Goal: Information Seeking & Learning: Learn about a topic

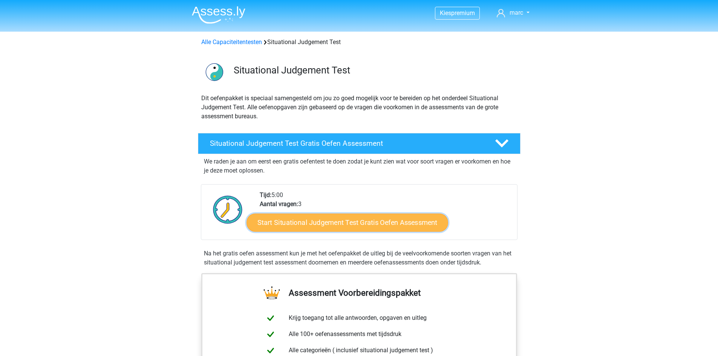
click at [346, 223] on link "Start Situational Judgement Test Gratis Oefen Assessment" at bounding box center [347, 223] width 202 height 18
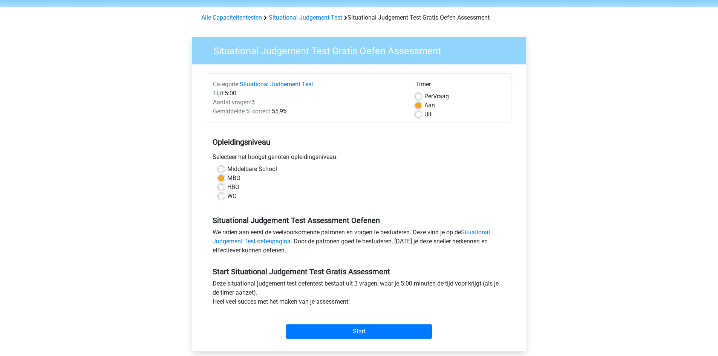
scroll to position [38, 0]
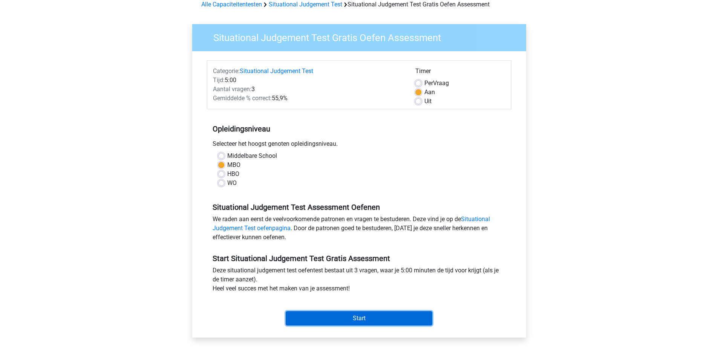
click at [380, 312] on input "Start" at bounding box center [359, 318] width 147 height 14
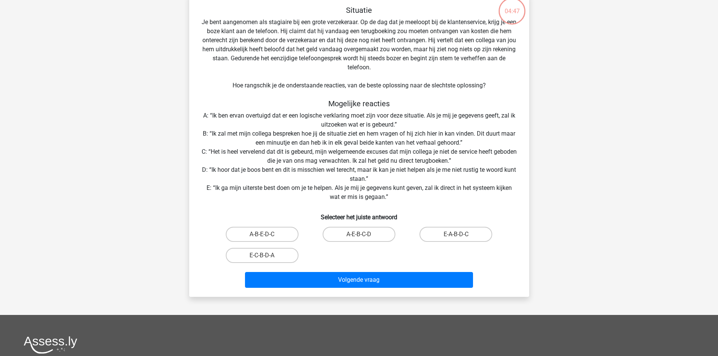
scroll to position [75, 0]
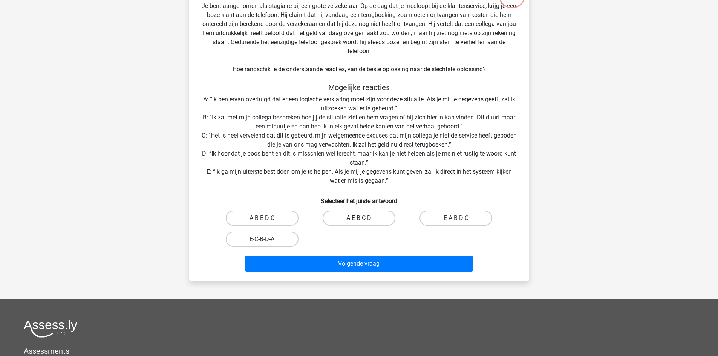
click at [354, 220] on label "A-E-B-C-D" at bounding box center [358, 218] width 73 height 15
click at [359, 220] on input "A-E-B-C-D" at bounding box center [361, 220] width 5 height 5
radio input "true"
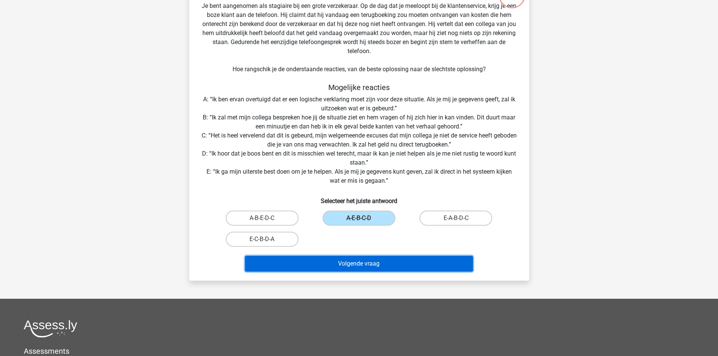
click at [380, 266] on button "Volgende vraag" at bounding box center [359, 264] width 228 height 16
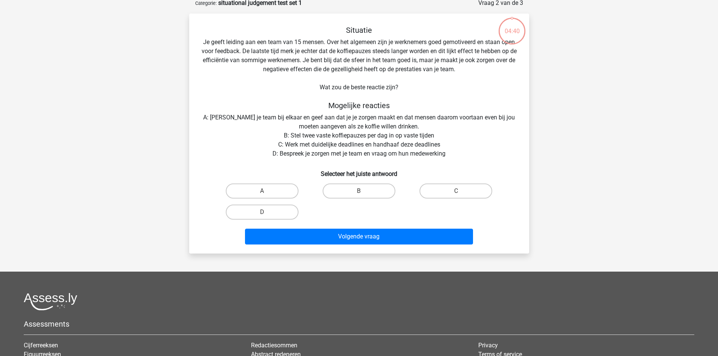
scroll to position [38, 0]
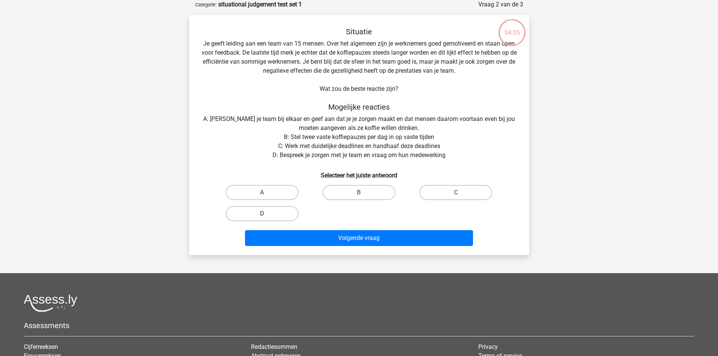
click at [276, 209] on label "D" at bounding box center [262, 213] width 73 height 15
click at [267, 214] on input "D" at bounding box center [264, 216] width 5 height 5
radio input "true"
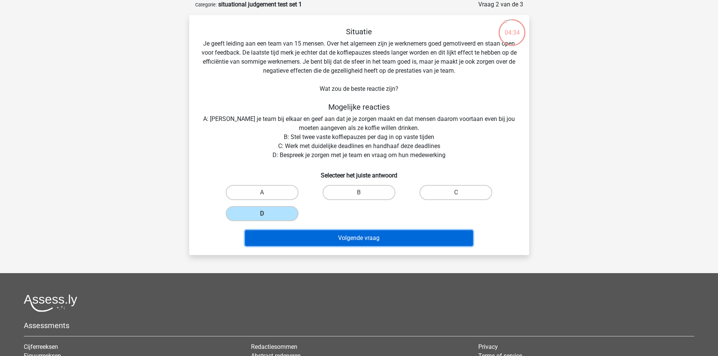
click at [394, 244] on button "Volgende vraag" at bounding box center [359, 238] width 228 height 16
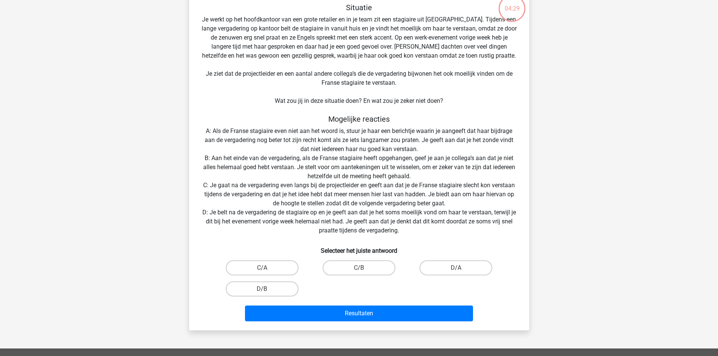
scroll to position [75, 0]
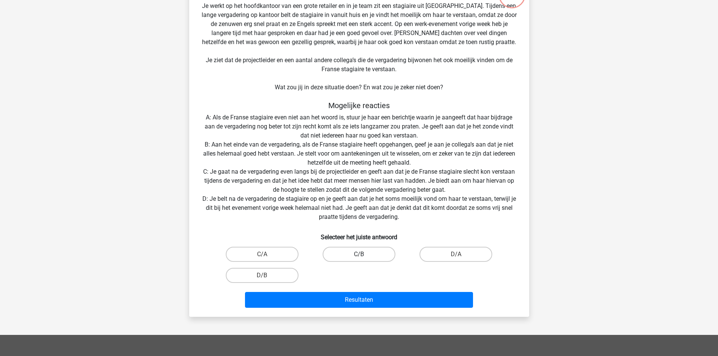
click at [377, 252] on label "C/B" at bounding box center [358, 254] width 73 height 15
click at [363, 254] on input "C/B" at bounding box center [361, 256] width 5 height 5
radio input "true"
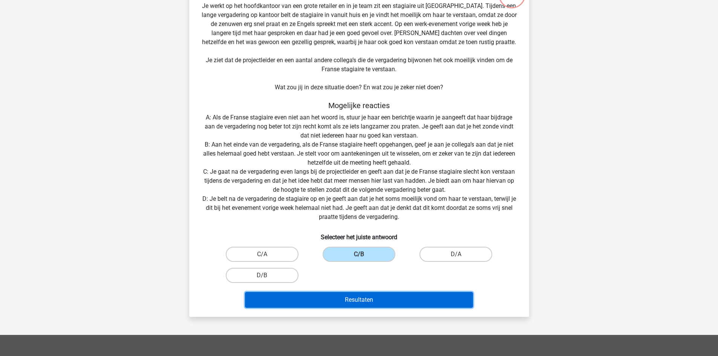
click at [383, 305] on button "Resultaten" at bounding box center [359, 300] width 228 height 16
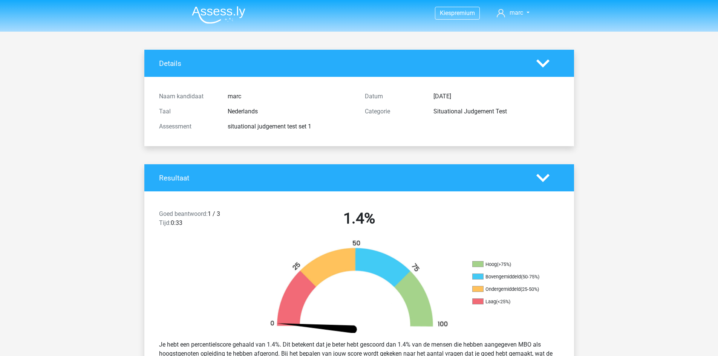
click at [223, 14] on img at bounding box center [218, 15] width 53 height 18
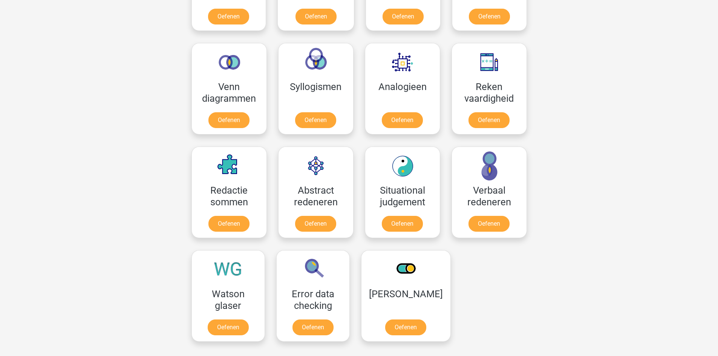
scroll to position [414, 0]
click at [493, 226] on link "Oefenen" at bounding box center [488, 225] width 43 height 17
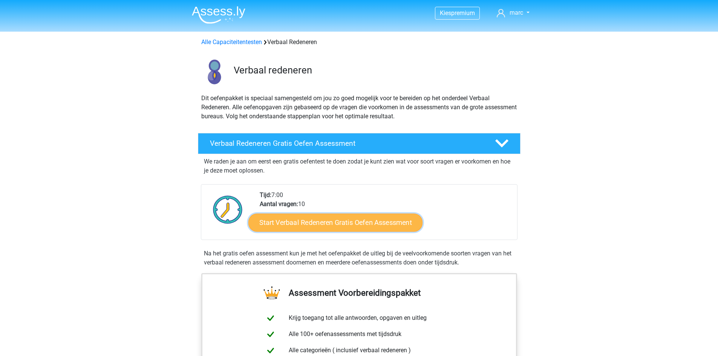
click at [389, 222] on link "Start Verbaal Redeneren Gratis Oefen Assessment" at bounding box center [335, 223] width 174 height 18
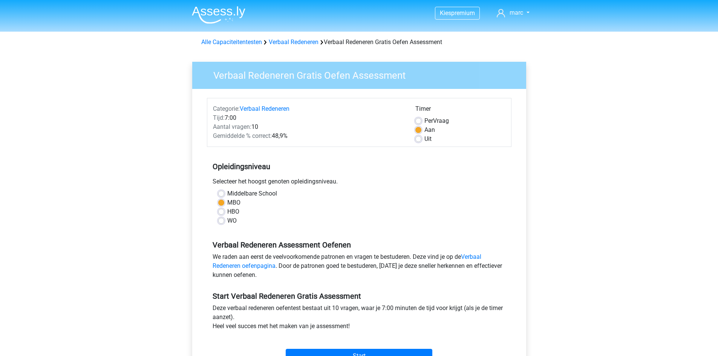
scroll to position [38, 0]
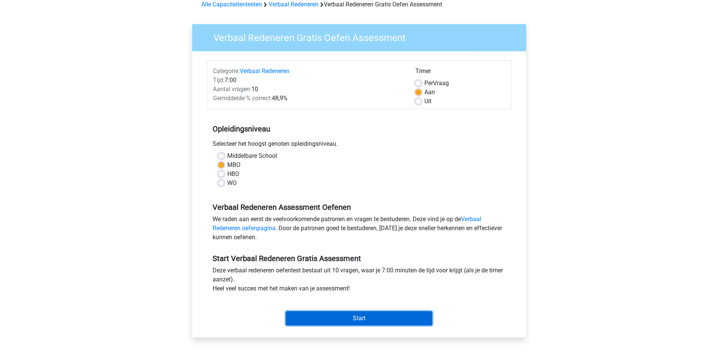
click at [374, 314] on input "Start" at bounding box center [359, 318] width 147 height 14
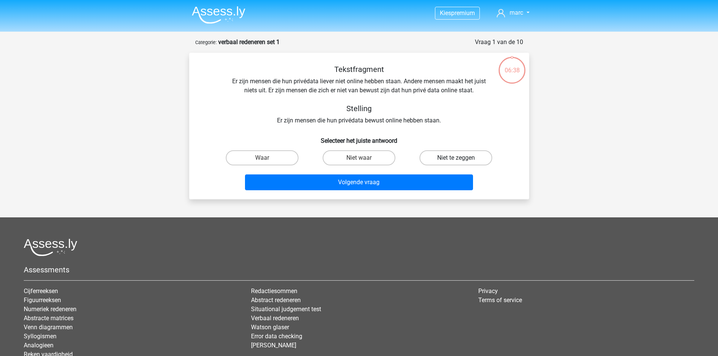
click at [461, 163] on label "Niet te zeggen" at bounding box center [455, 157] width 73 height 15
click at [461, 163] on input "Niet te zeggen" at bounding box center [458, 160] width 5 height 5
radio input "true"
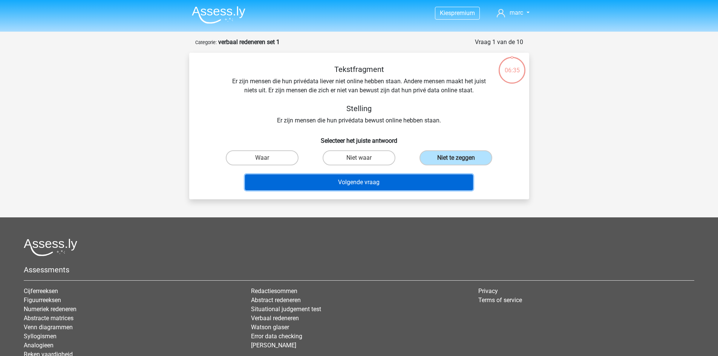
click at [379, 177] on button "Volgende vraag" at bounding box center [359, 182] width 228 height 16
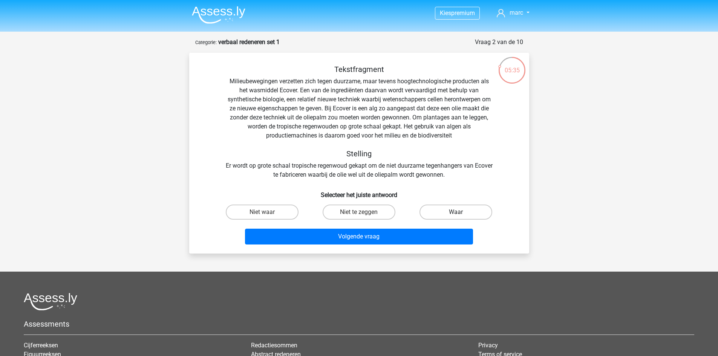
click at [467, 213] on label "Waar" at bounding box center [455, 212] width 73 height 15
click at [461, 213] on input "Waar" at bounding box center [458, 214] width 5 height 5
radio input "true"
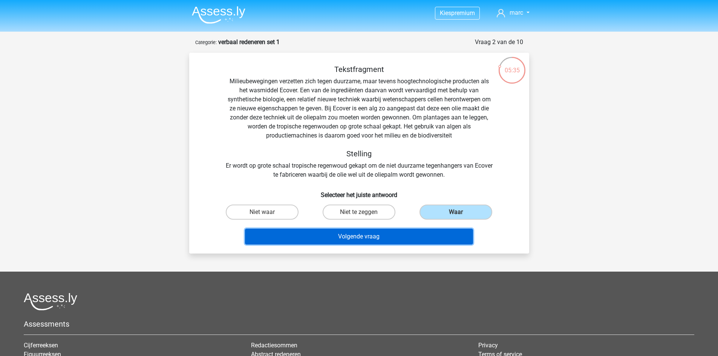
click at [450, 239] on button "Volgende vraag" at bounding box center [359, 237] width 228 height 16
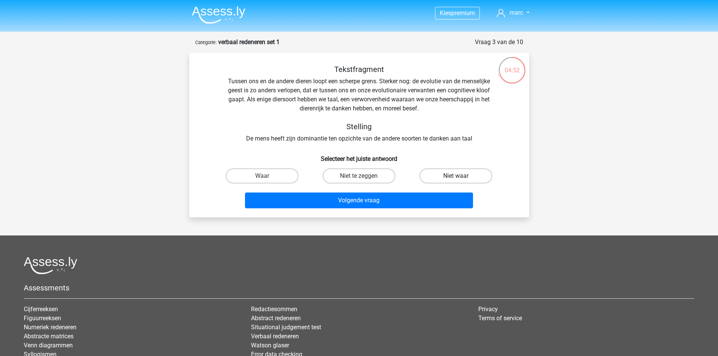
click at [440, 176] on label "Niet waar" at bounding box center [455, 175] width 73 height 15
click at [456, 176] on input "Niet waar" at bounding box center [458, 178] width 5 height 5
radio input "true"
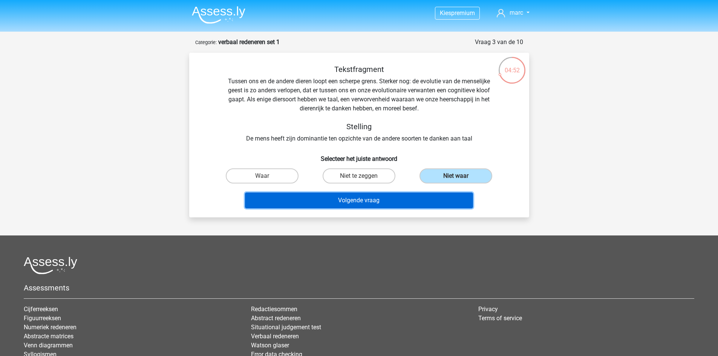
click at [408, 199] on button "Volgende vraag" at bounding box center [359, 200] width 228 height 16
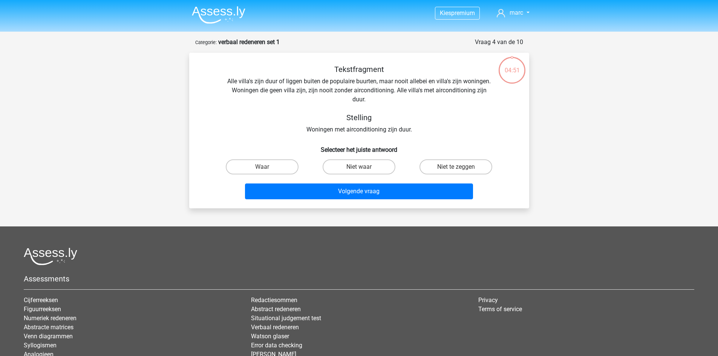
scroll to position [38, 0]
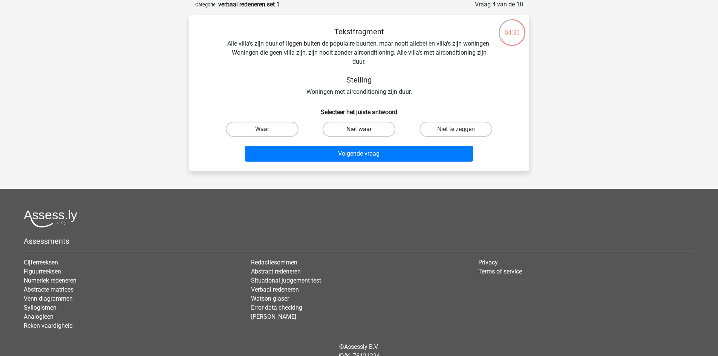
click at [355, 130] on label "Niet waar" at bounding box center [358, 129] width 73 height 15
click at [359, 130] on input "Niet waar" at bounding box center [361, 131] width 5 height 5
radio input "true"
click at [361, 163] on div "Volgende vraag" at bounding box center [359, 155] width 291 height 19
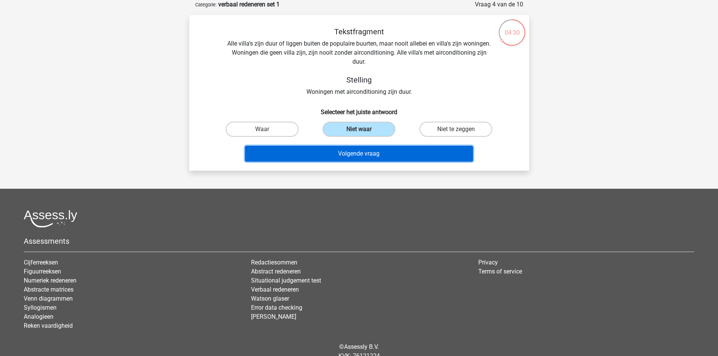
click at [364, 157] on button "Volgende vraag" at bounding box center [359, 154] width 228 height 16
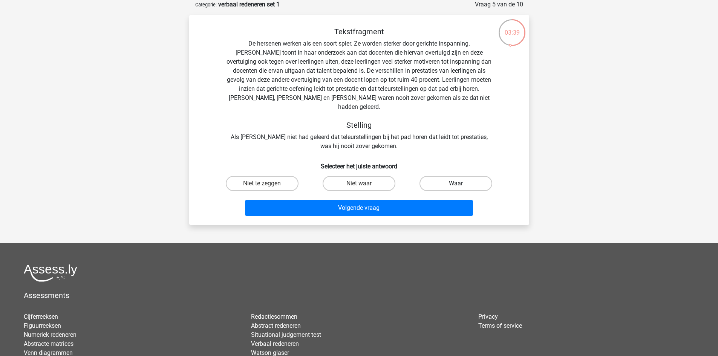
click at [434, 176] on label "Waar" at bounding box center [455, 183] width 73 height 15
click at [456, 183] on input "Waar" at bounding box center [458, 185] width 5 height 5
radio input "true"
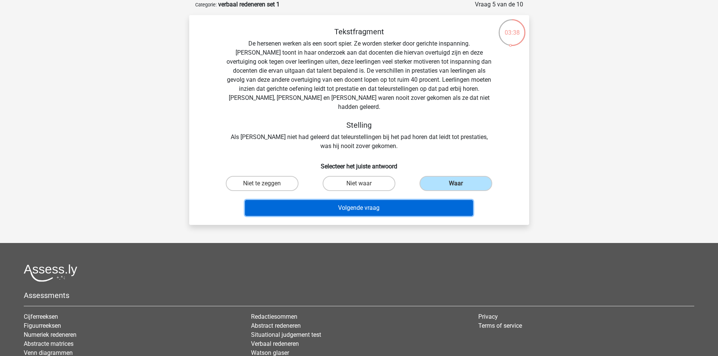
click at [340, 200] on button "Volgende vraag" at bounding box center [359, 208] width 228 height 16
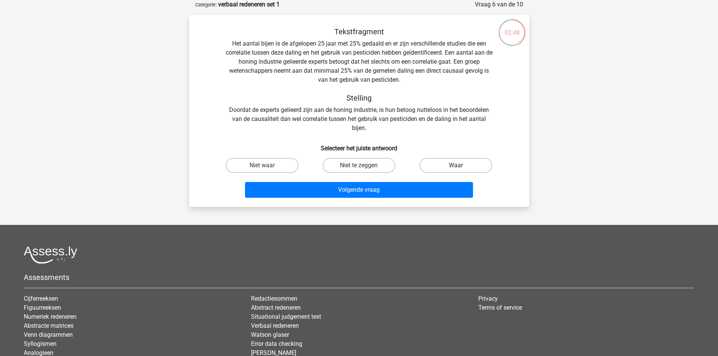
drag, startPoint x: 452, startPoint y: 167, endPoint x: 411, endPoint y: 191, distance: 47.2
click at [450, 168] on label "Waar" at bounding box center [455, 165] width 73 height 15
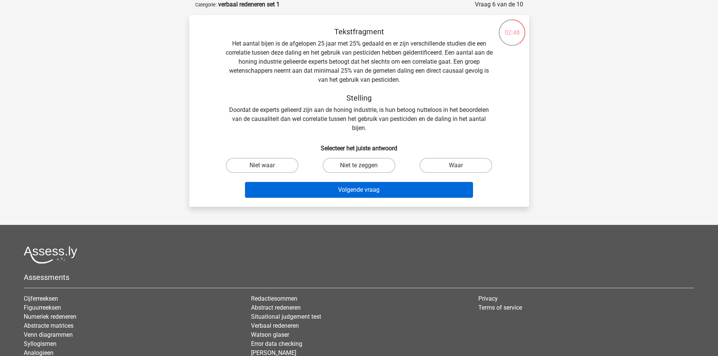
click at [456, 168] on input "Waar" at bounding box center [458, 167] width 5 height 5
radio input "true"
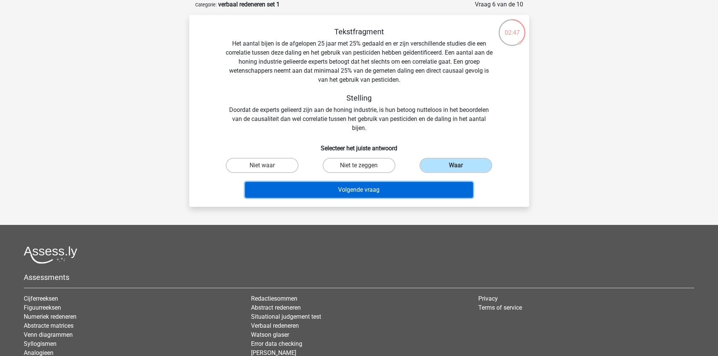
click at [394, 193] on button "Volgende vraag" at bounding box center [359, 190] width 228 height 16
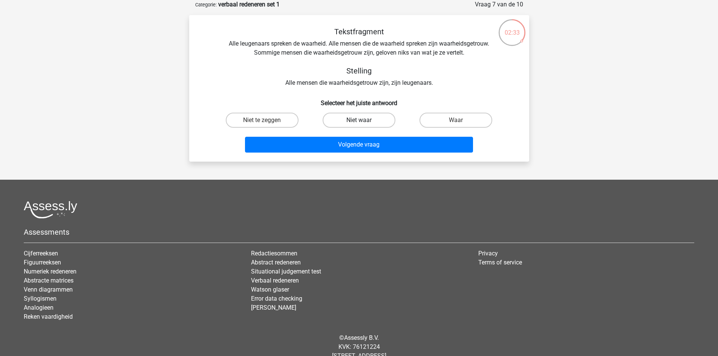
click at [376, 121] on label "Niet waar" at bounding box center [358, 120] width 73 height 15
click at [363, 121] on input "Niet waar" at bounding box center [361, 122] width 5 height 5
radio input "true"
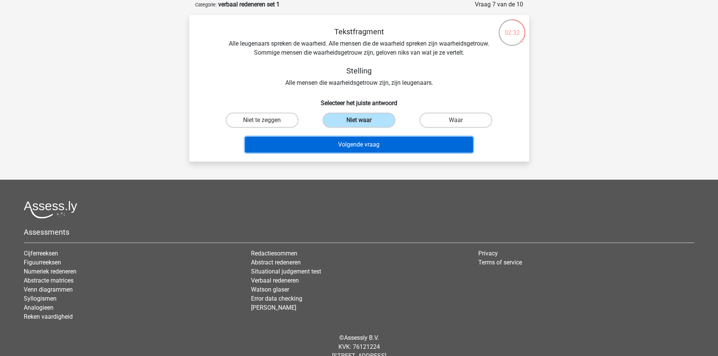
click at [379, 147] on button "Volgende vraag" at bounding box center [359, 145] width 228 height 16
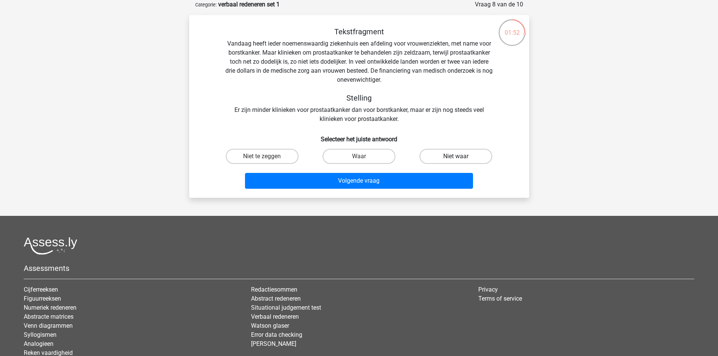
click at [440, 156] on label "Niet waar" at bounding box center [455, 156] width 73 height 15
click at [456, 156] on input "Niet waar" at bounding box center [458, 158] width 5 height 5
radio input "true"
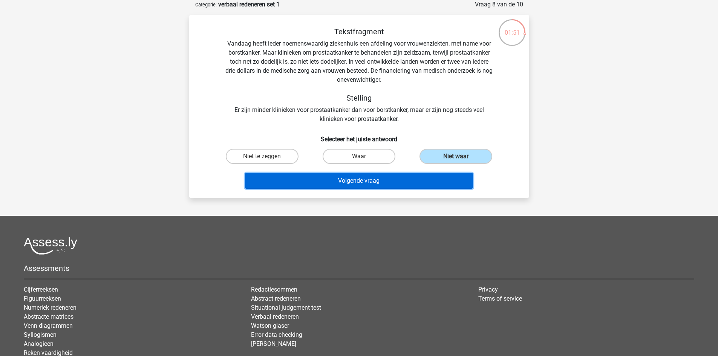
click at [379, 185] on button "Volgende vraag" at bounding box center [359, 181] width 228 height 16
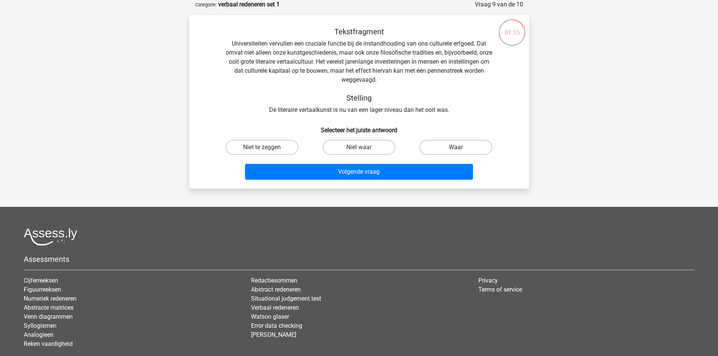
click at [475, 146] on label "Waar" at bounding box center [455, 147] width 73 height 15
click at [461, 147] on input "Waar" at bounding box center [458, 149] width 5 height 5
radio input "true"
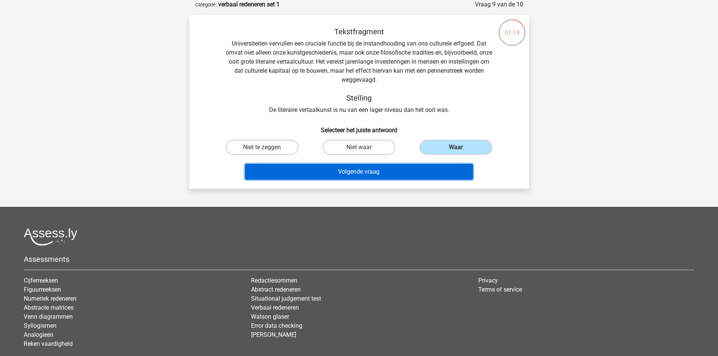
click at [408, 176] on button "Volgende vraag" at bounding box center [359, 172] width 228 height 16
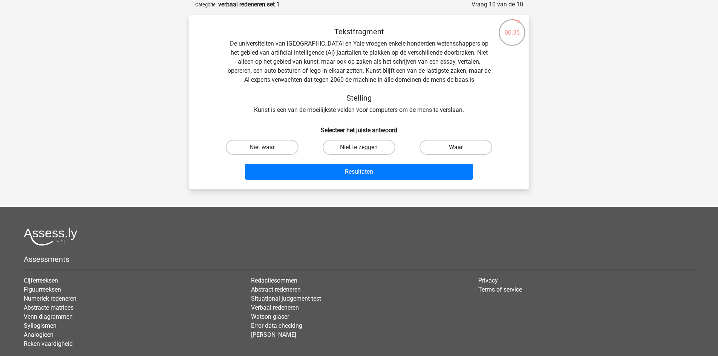
click at [439, 146] on label "Waar" at bounding box center [455, 147] width 73 height 15
click at [456, 147] on input "Waar" at bounding box center [458, 149] width 5 height 5
radio input "true"
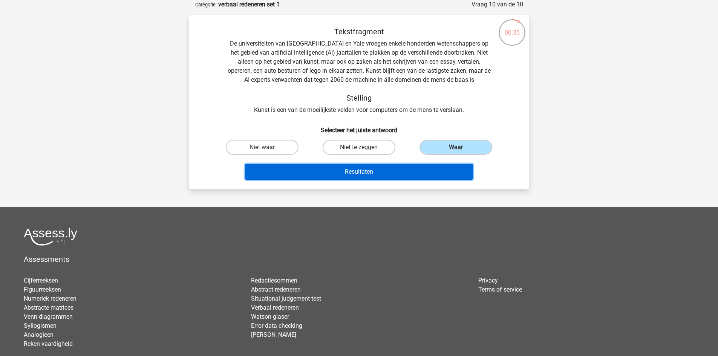
click at [370, 170] on button "Resultaten" at bounding box center [359, 172] width 228 height 16
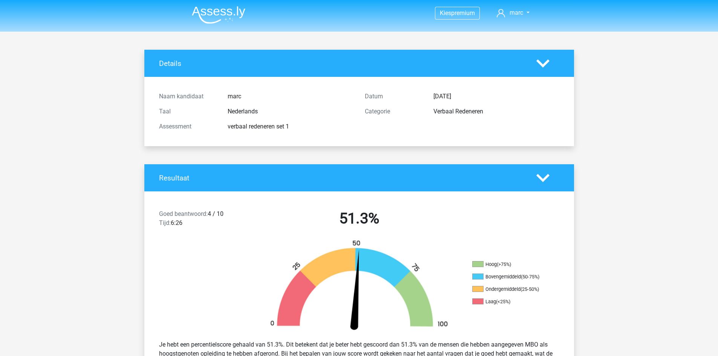
click at [213, 13] on img at bounding box center [218, 15] width 53 height 18
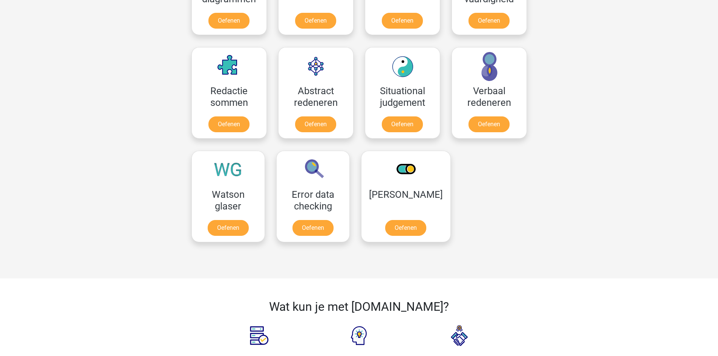
scroll to position [527, 0]
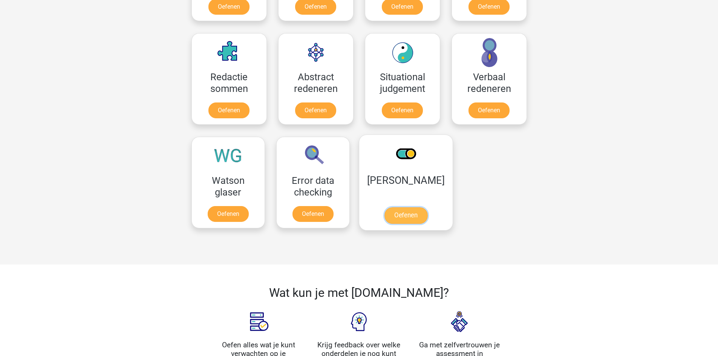
click at [406, 215] on link "Oefenen" at bounding box center [405, 215] width 43 height 17
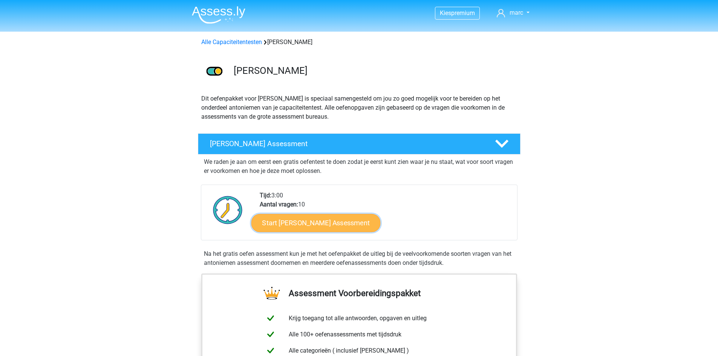
click at [371, 218] on link "Start Antoniemen Gratis Oefen Assessment" at bounding box center [315, 223] width 129 height 18
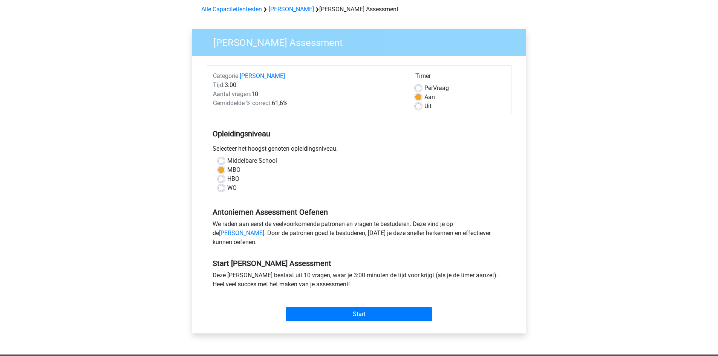
scroll to position [75, 0]
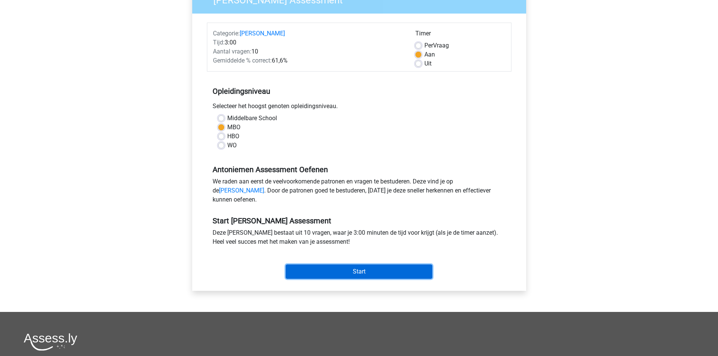
click at [396, 276] on input "Start" at bounding box center [359, 271] width 147 height 14
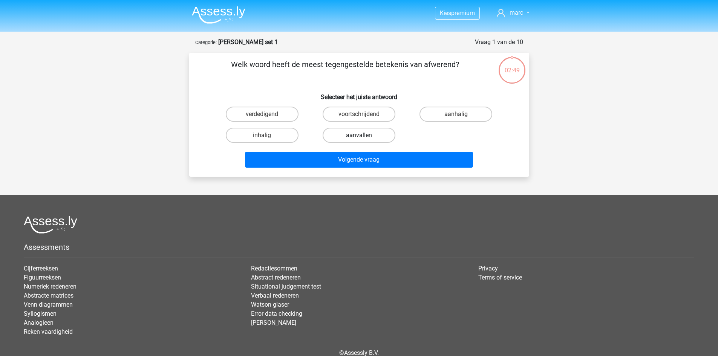
click at [346, 137] on label "aanvallen" at bounding box center [358, 135] width 73 height 15
click at [359, 137] on input "aanvallen" at bounding box center [361, 137] width 5 height 5
radio input "true"
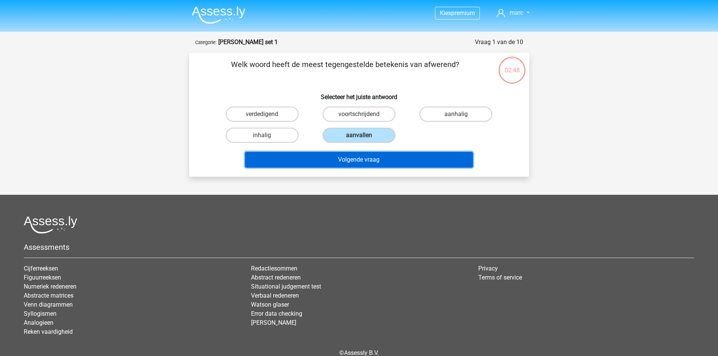
click at [353, 160] on button "Volgende vraag" at bounding box center [359, 160] width 228 height 16
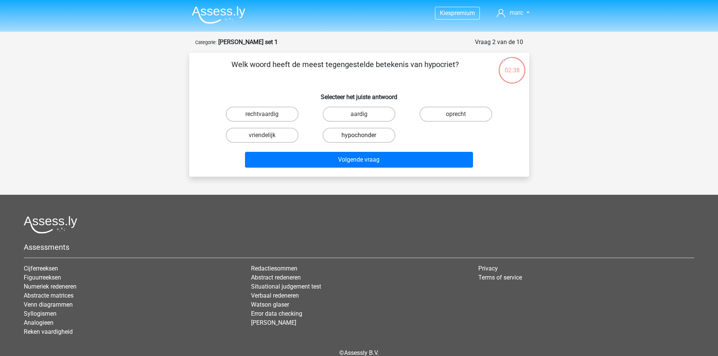
click at [381, 140] on label "hypochonder" at bounding box center [358, 135] width 73 height 15
click at [363, 140] on input "hypochonder" at bounding box center [361, 137] width 5 height 5
radio input "true"
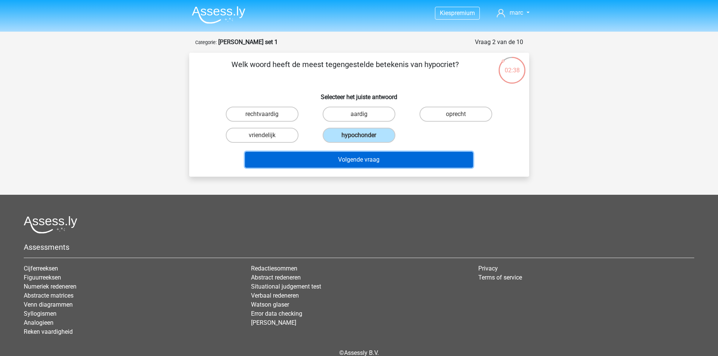
click at [368, 152] on button "Volgende vraag" at bounding box center [359, 160] width 228 height 16
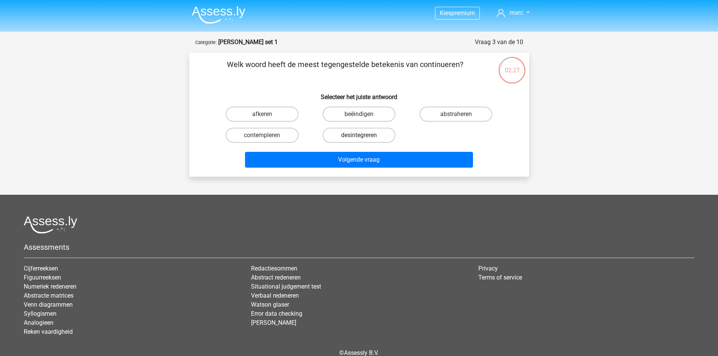
drag, startPoint x: 273, startPoint y: 117, endPoint x: 335, endPoint y: 137, distance: 65.4
click at [276, 117] on label "afkeren" at bounding box center [262, 114] width 73 height 15
click at [267, 117] on input "afkeren" at bounding box center [264, 116] width 5 height 5
radio input "true"
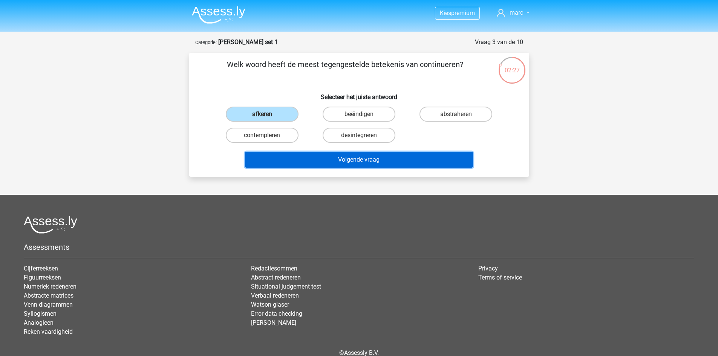
click at [402, 160] on button "Volgende vraag" at bounding box center [359, 160] width 228 height 16
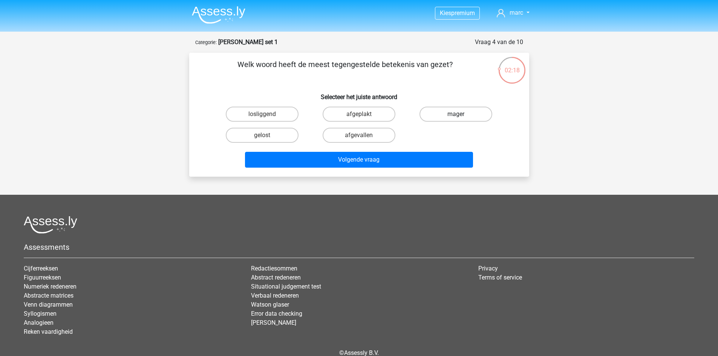
click at [465, 119] on label "mager" at bounding box center [455, 114] width 73 height 15
click at [461, 119] on input "mager" at bounding box center [458, 116] width 5 height 5
radio input "true"
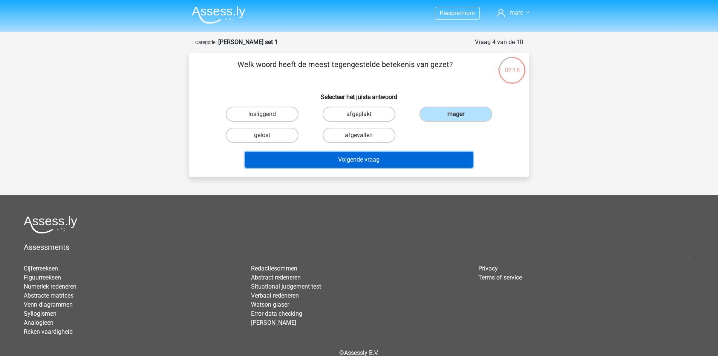
click at [378, 163] on button "Volgende vraag" at bounding box center [359, 160] width 228 height 16
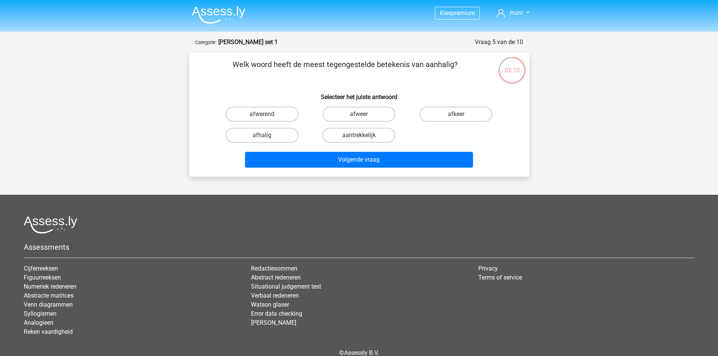
click at [456, 116] on input "afkeer" at bounding box center [458, 116] width 5 height 5
radio input "true"
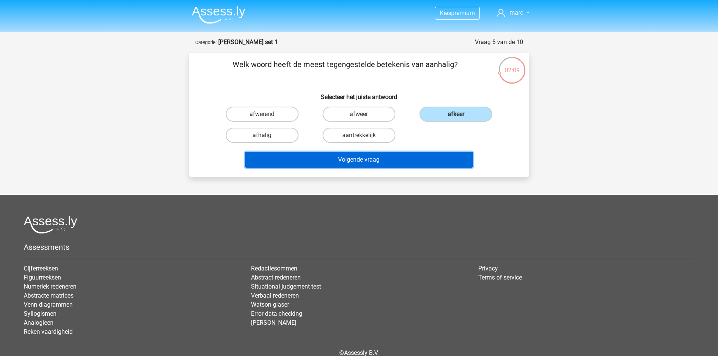
click at [381, 157] on button "Volgende vraag" at bounding box center [359, 160] width 228 height 16
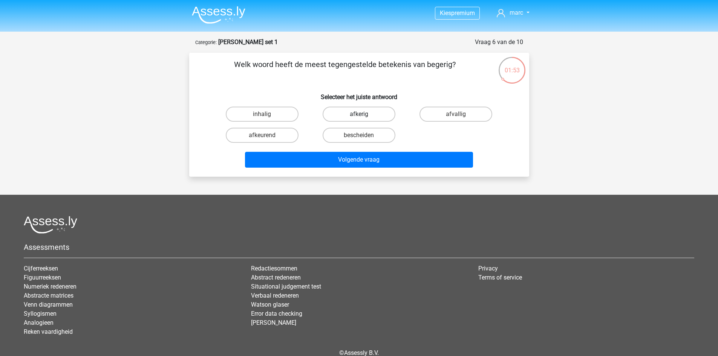
click at [372, 110] on label "afkerig" at bounding box center [358, 114] width 73 height 15
click at [363, 114] on input "afkerig" at bounding box center [361, 116] width 5 height 5
radio input "true"
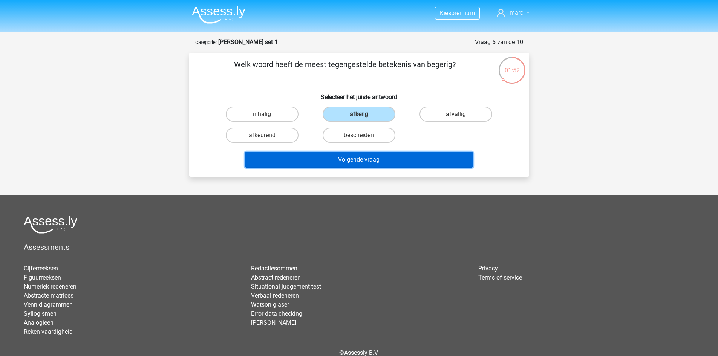
click at [398, 155] on button "Volgende vraag" at bounding box center [359, 160] width 228 height 16
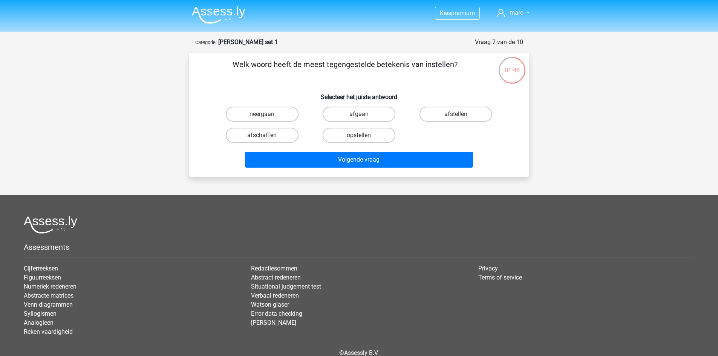
click at [460, 118] on input "afstellen" at bounding box center [458, 116] width 5 height 5
radio input "true"
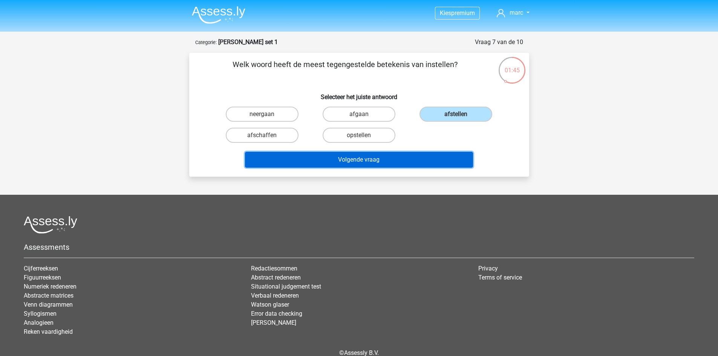
click at [404, 158] on button "Volgende vraag" at bounding box center [359, 160] width 228 height 16
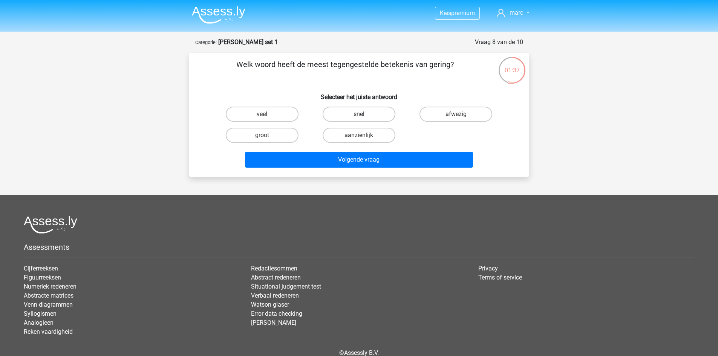
click at [374, 116] on label "snel" at bounding box center [358, 114] width 73 height 15
click at [363, 116] on input "snel" at bounding box center [361, 116] width 5 height 5
radio input "true"
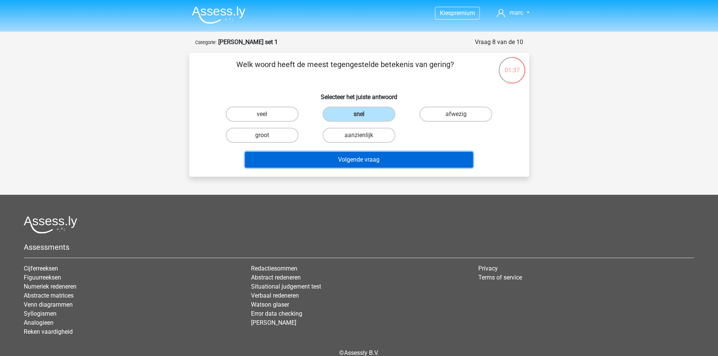
click at [369, 159] on button "Volgende vraag" at bounding box center [359, 160] width 228 height 16
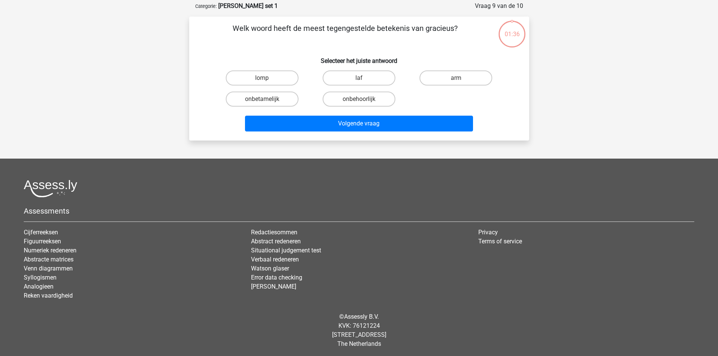
scroll to position [38, 0]
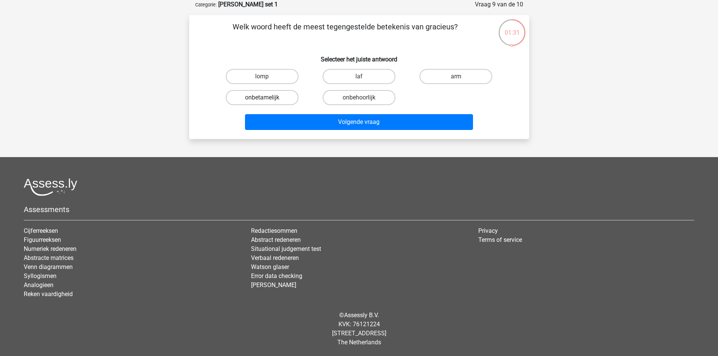
click at [284, 101] on label "onbetamelijk" at bounding box center [262, 97] width 73 height 15
click at [267, 101] on input "onbetamelijk" at bounding box center [264, 100] width 5 height 5
radio input "true"
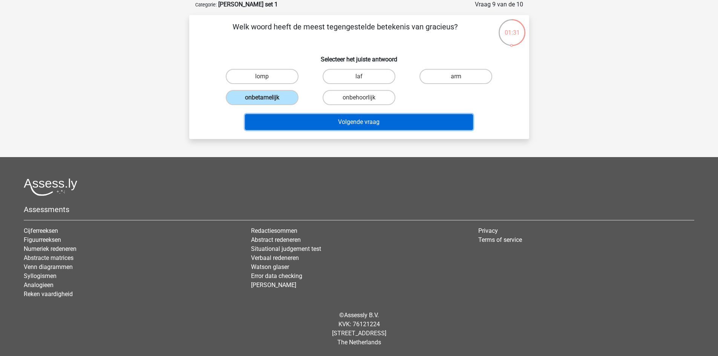
click at [358, 118] on button "Volgende vraag" at bounding box center [359, 122] width 228 height 16
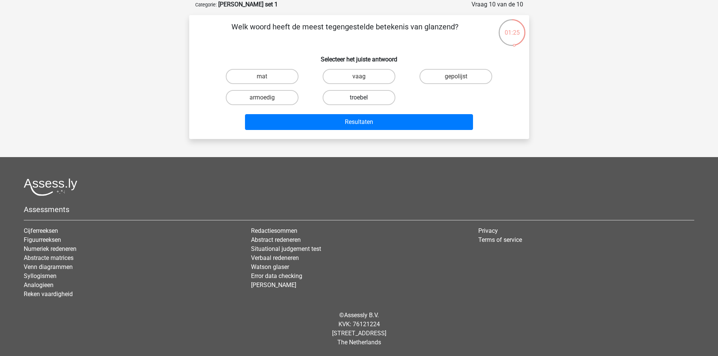
click at [350, 102] on label "troebel" at bounding box center [358, 97] width 73 height 15
click at [359, 102] on input "troebel" at bounding box center [361, 100] width 5 height 5
radio input "true"
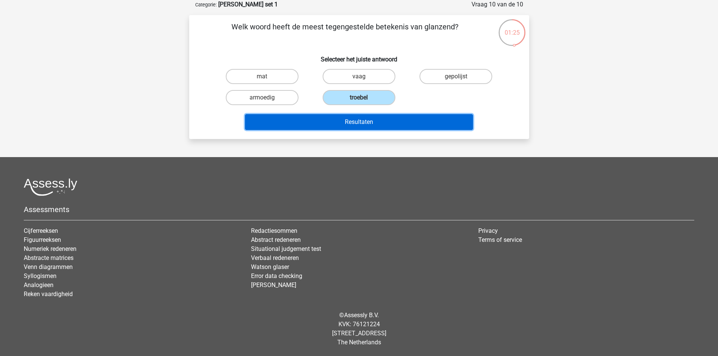
click at [362, 127] on button "Resultaten" at bounding box center [359, 122] width 228 height 16
